Goal: Task Accomplishment & Management: Use online tool/utility

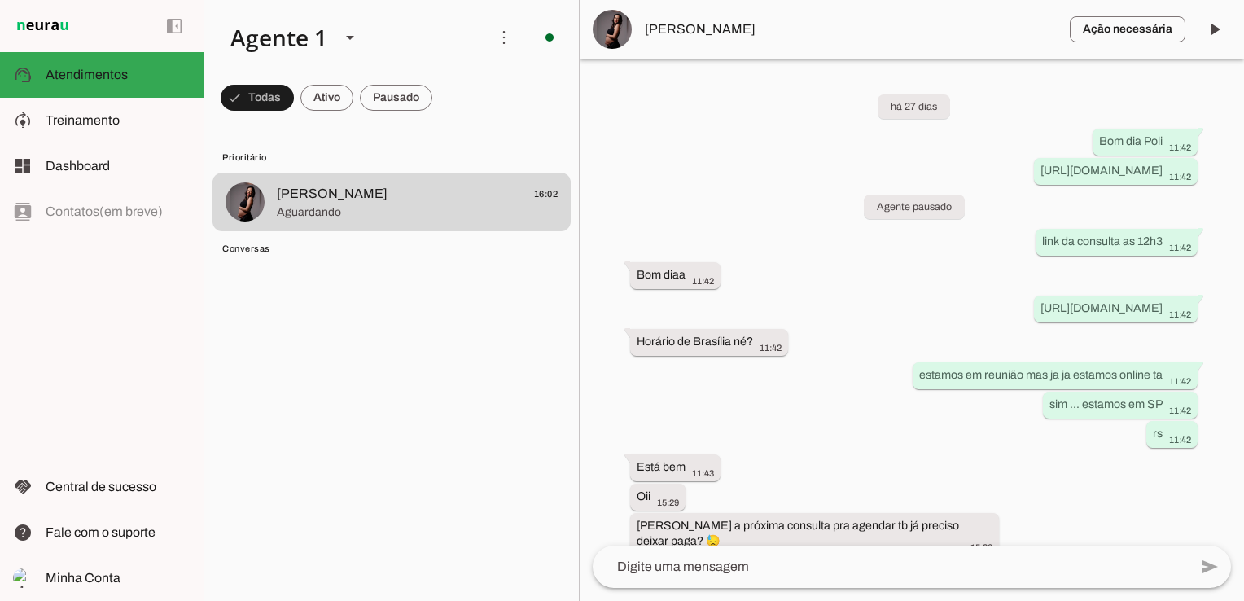
click at [250, 93] on span at bounding box center [257, 97] width 73 height 39
click at [311, 104] on span at bounding box center [312, 97] width 53 height 39
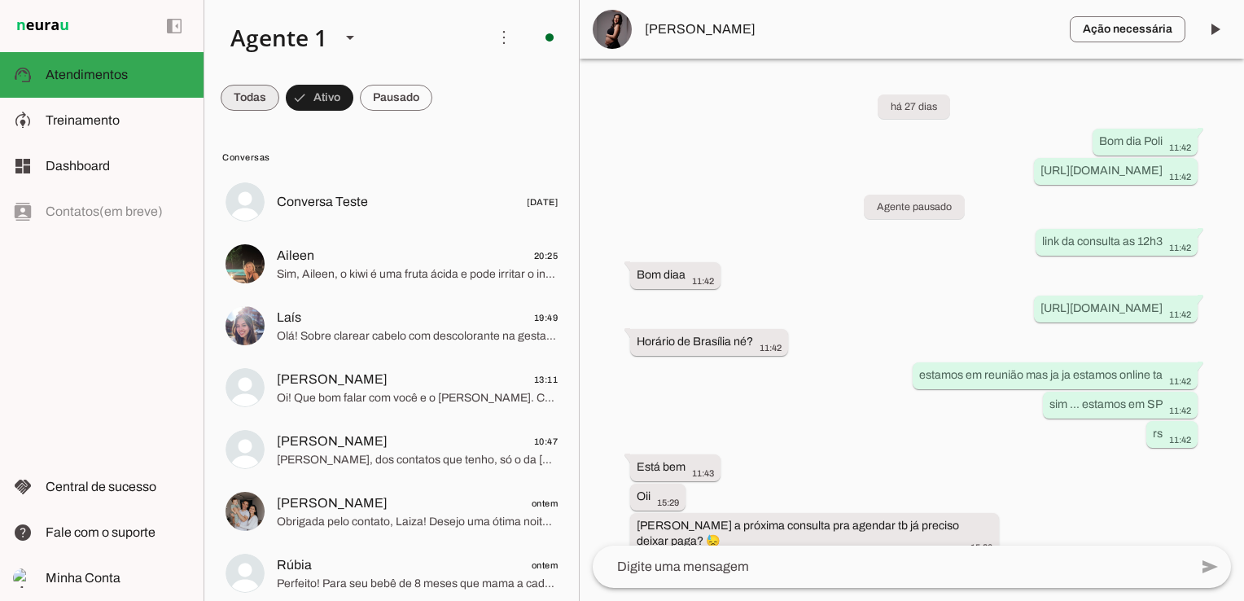
click at [261, 103] on span at bounding box center [250, 97] width 59 height 39
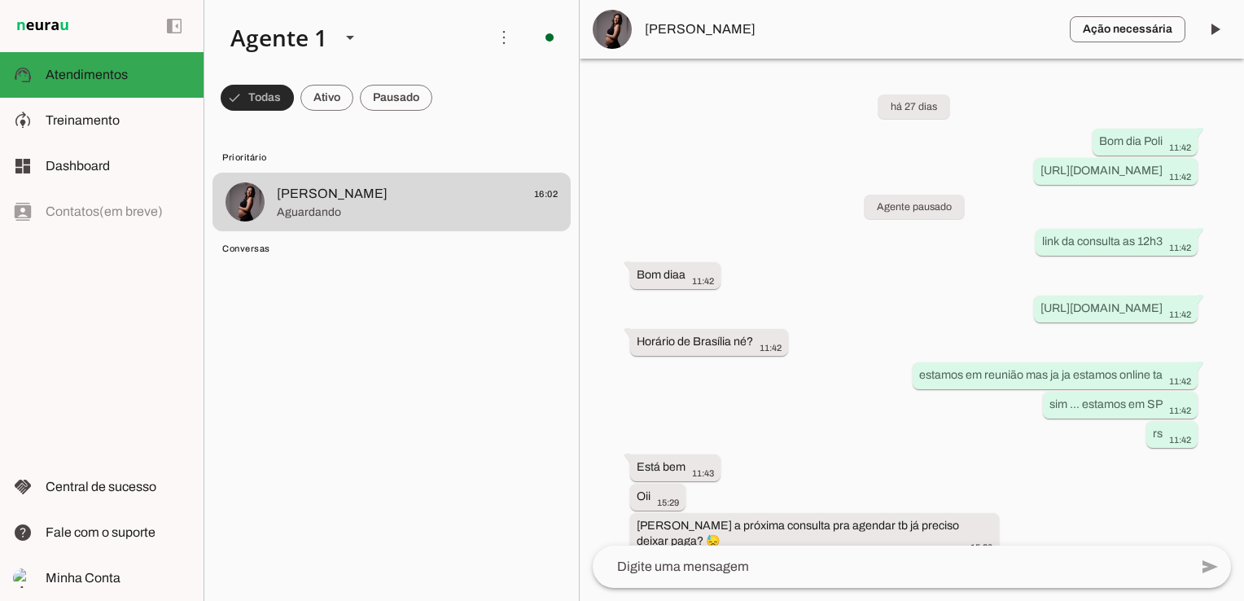
click at [261, 103] on span at bounding box center [257, 97] width 73 height 39
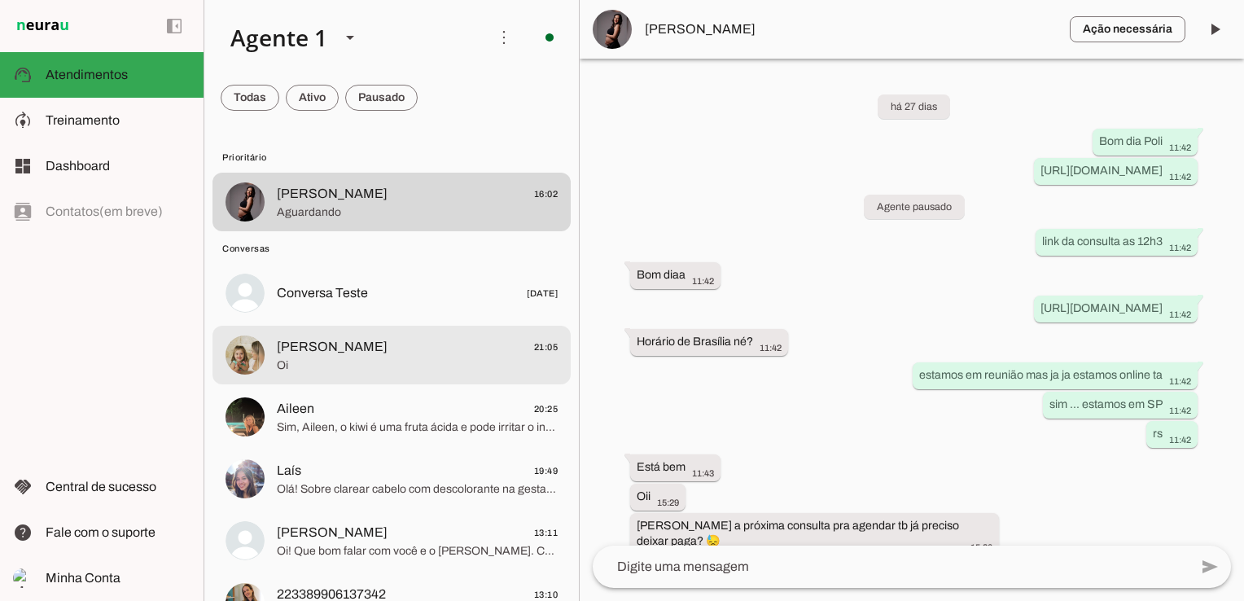
drag, startPoint x: 334, startPoint y: 368, endPoint x: 342, endPoint y: 363, distance: 9.5
click at [335, 368] on span "Oi" at bounding box center [417, 365] width 281 height 16
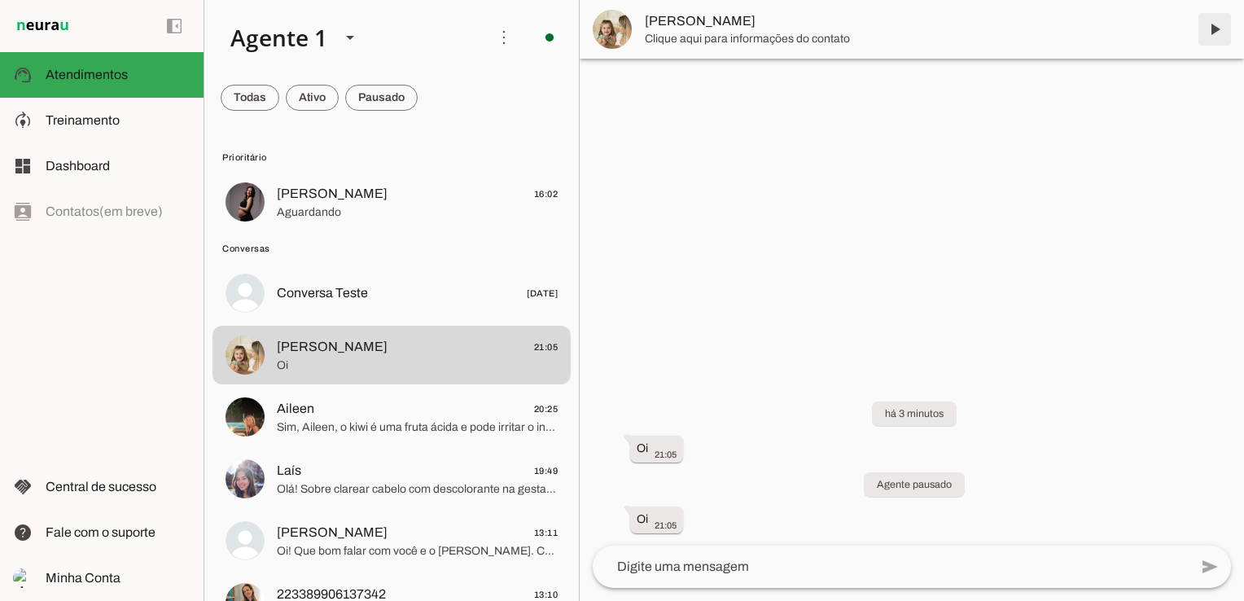
click at [1218, 25] on span at bounding box center [1214, 29] width 39 height 39
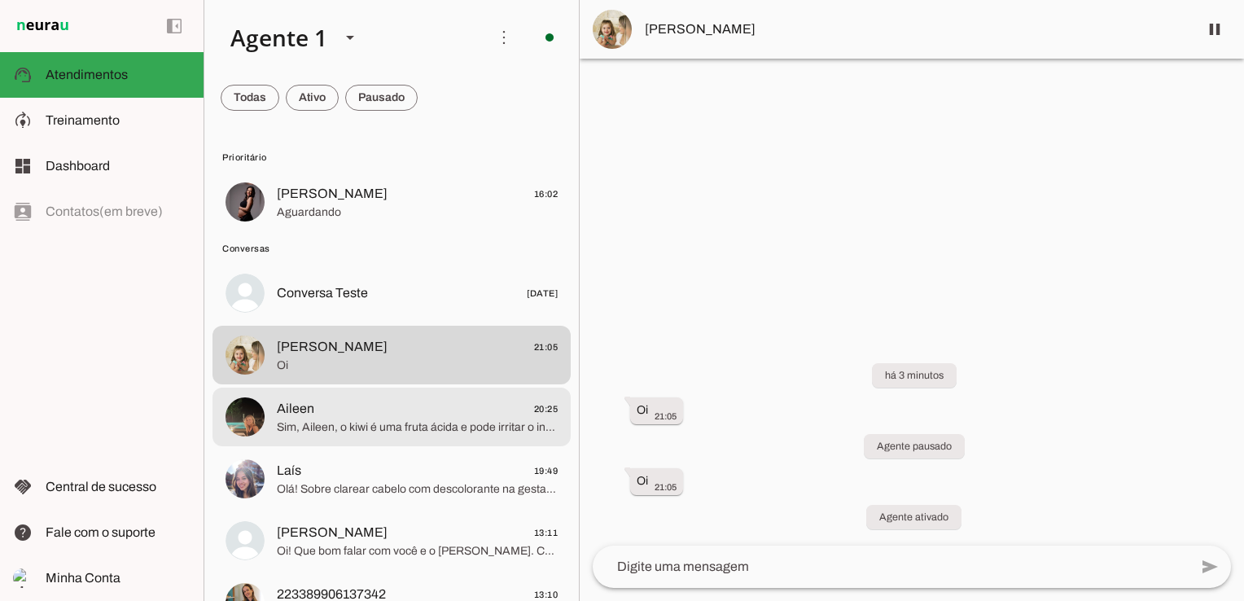
click at [340, 425] on span "Sim, Aileen, o kiwi é uma fruta ácida e pode irritar o intestino, principalment…" at bounding box center [417, 427] width 281 height 16
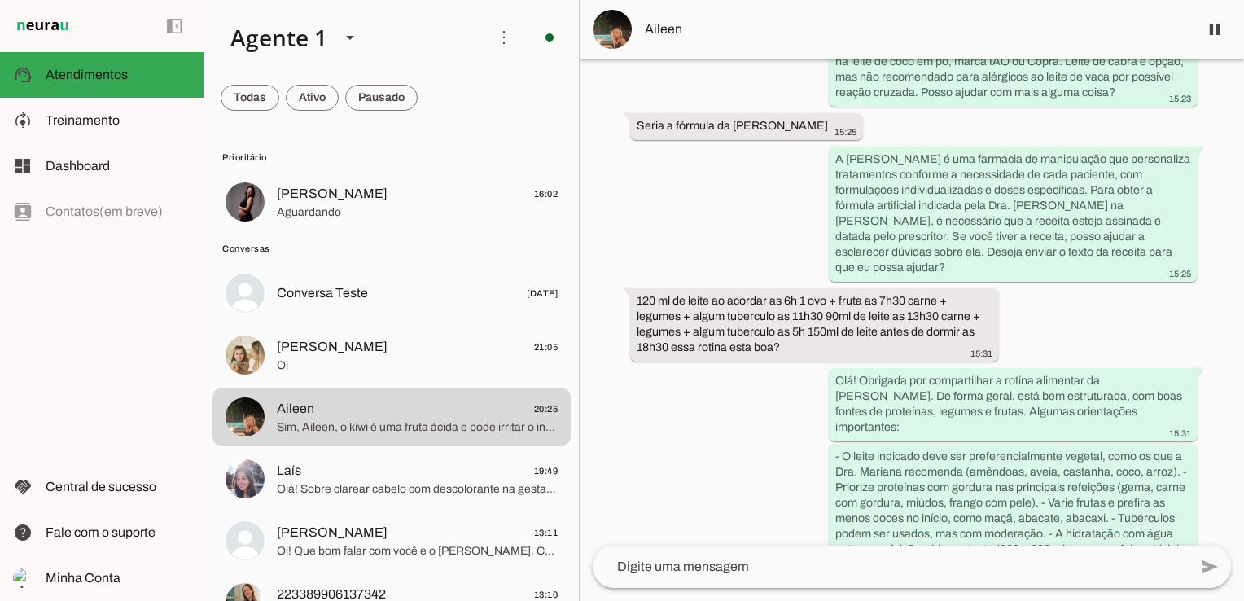
scroll to position [539, 0]
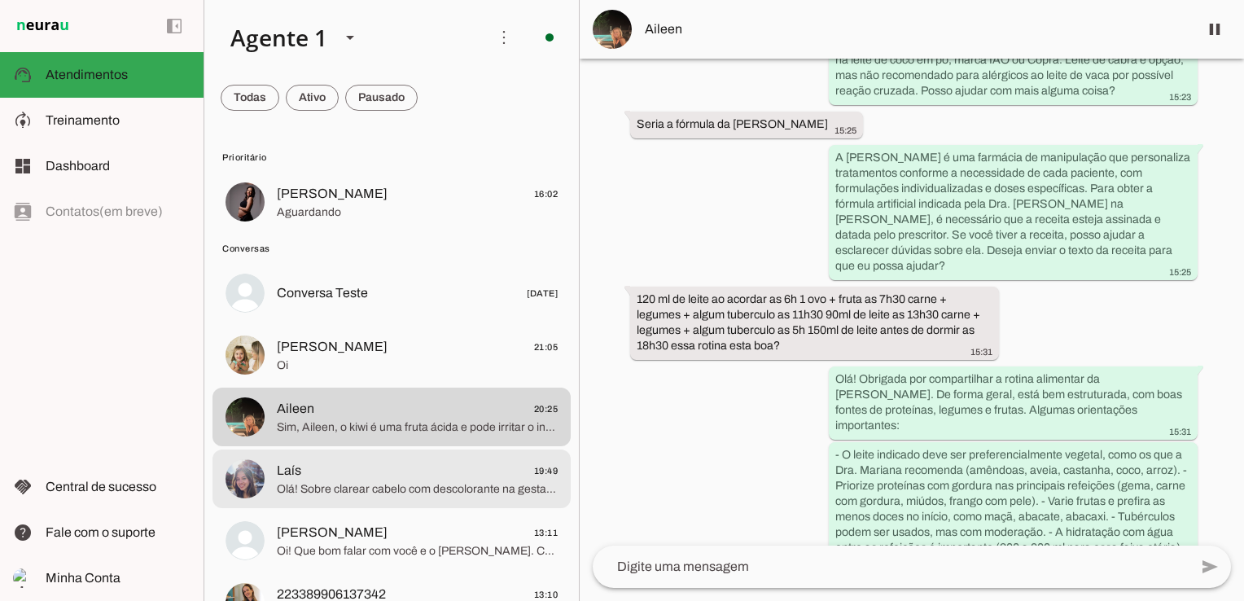
click at [325, 464] on span "Laís 19:49" at bounding box center [417, 471] width 281 height 20
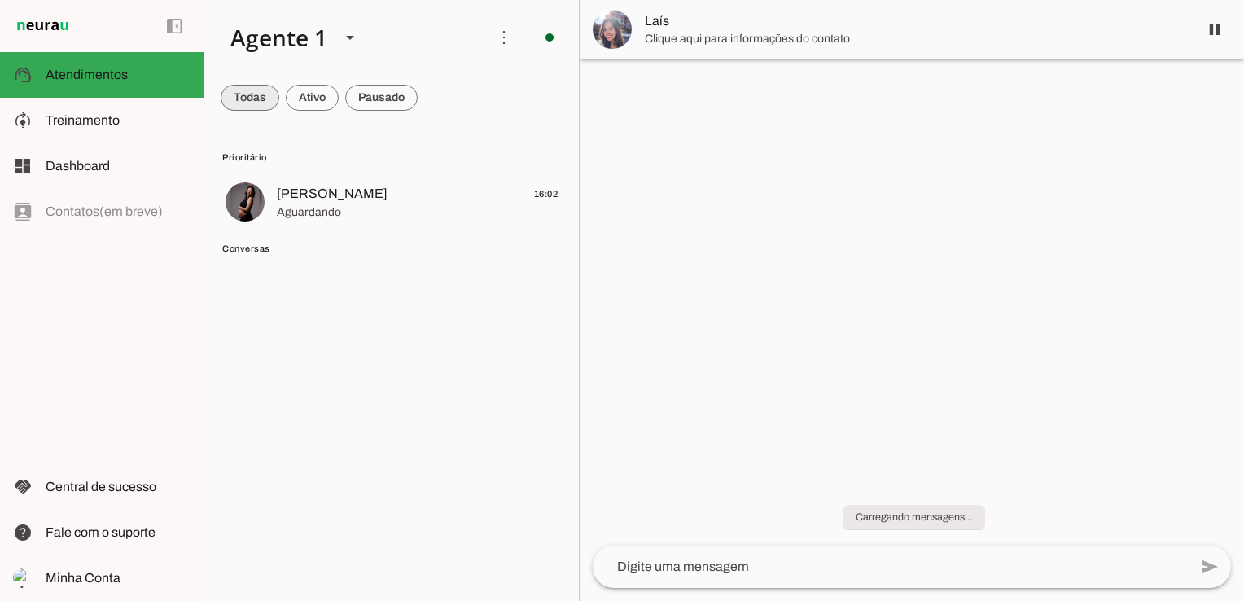
click at [243, 100] on span at bounding box center [250, 97] width 59 height 39
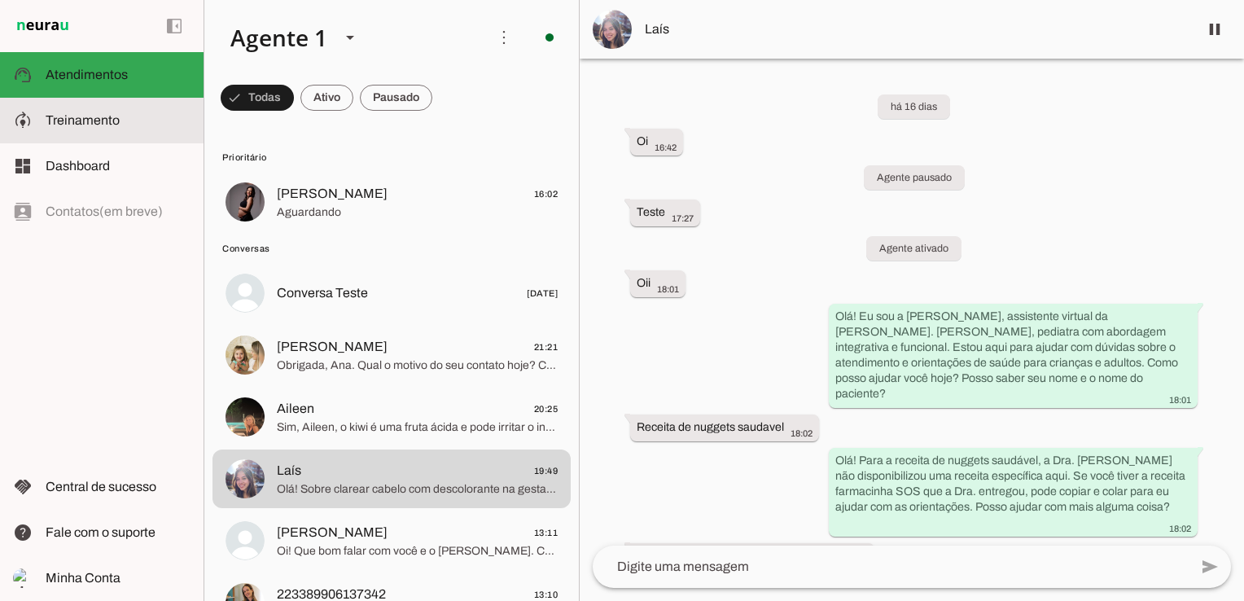
drag, startPoint x: 71, startPoint y: 114, endPoint x: 91, endPoint y: 77, distance: 42.6
click at [71, 114] on span "Treinamento" at bounding box center [83, 120] width 74 height 14
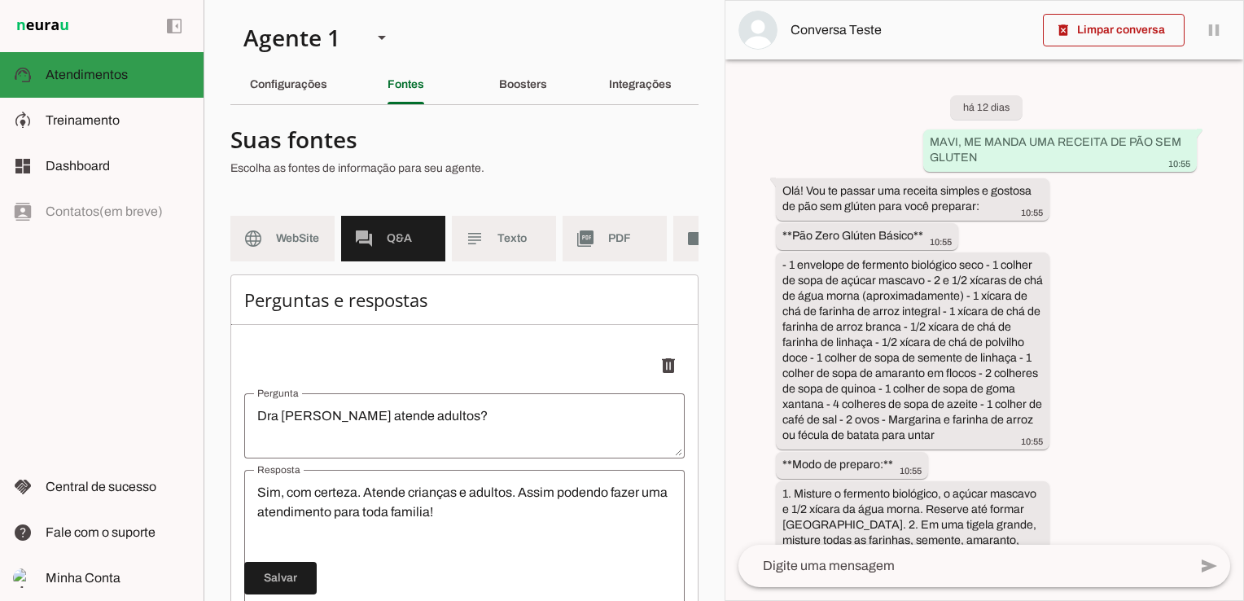
click at [91, 77] on span "Atendimentos" at bounding box center [87, 75] width 82 height 14
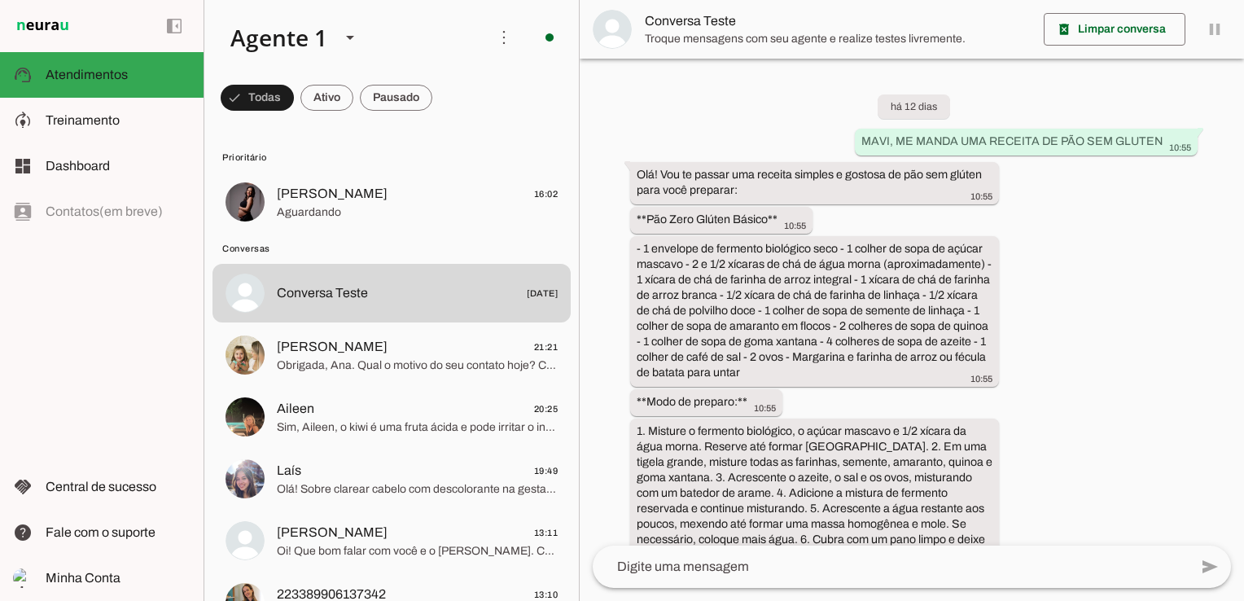
scroll to position [4065, 0]
